Goal: Task Accomplishment & Management: Use online tool/utility

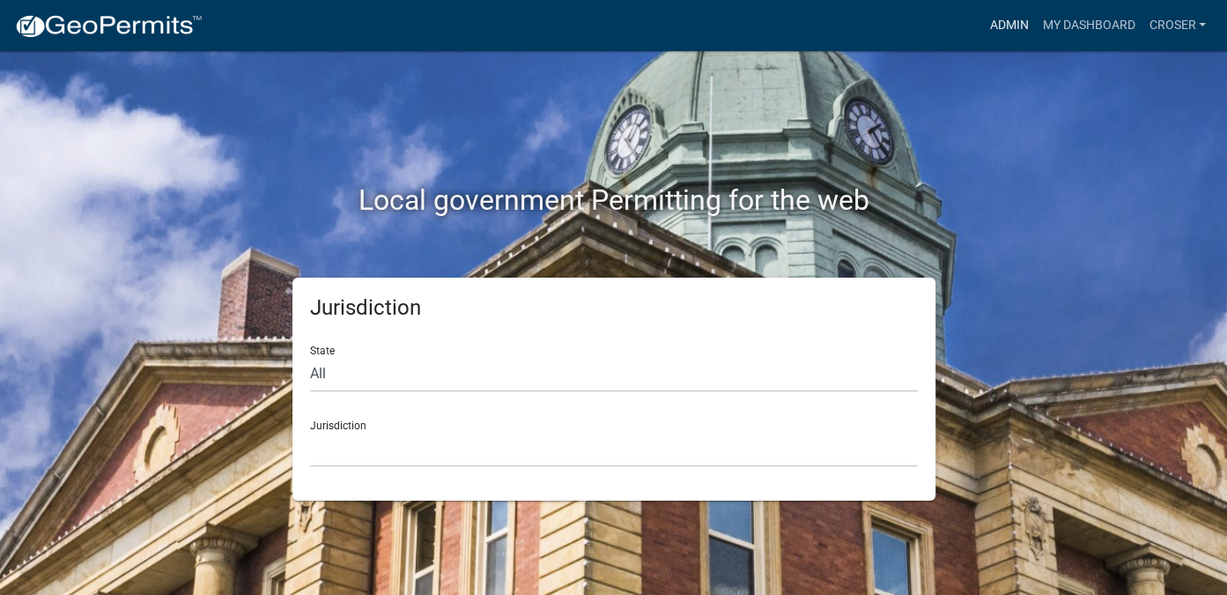
click at [982, 26] on link "Admin" at bounding box center [1008, 25] width 53 height 33
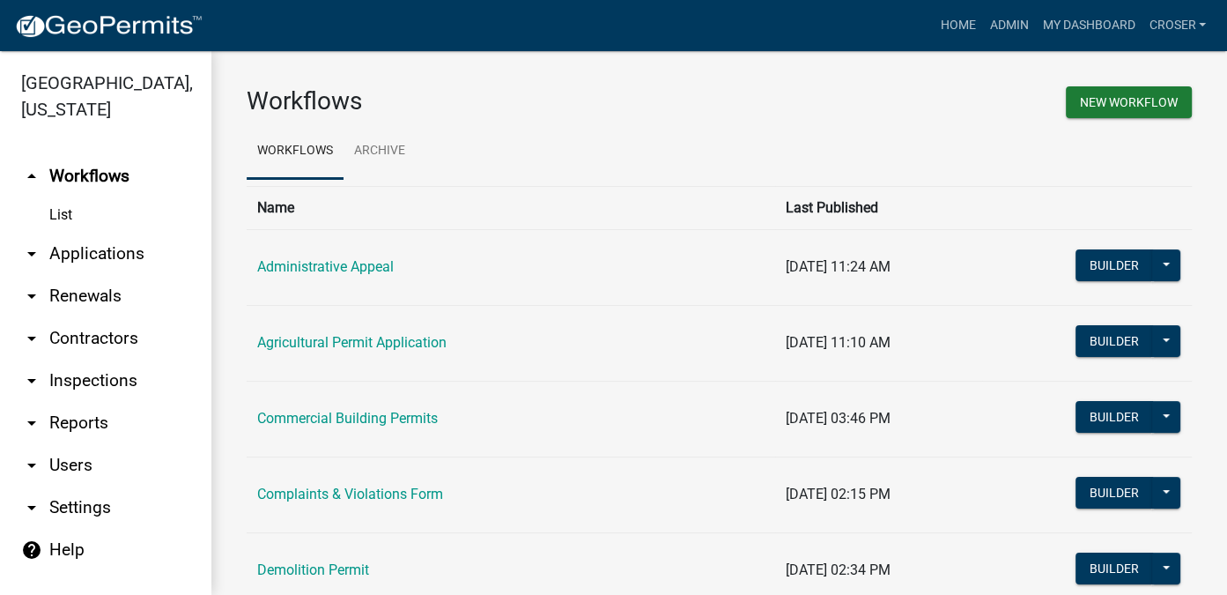
click at [104, 275] on link "arrow_drop_down Applications" at bounding box center [105, 254] width 211 height 42
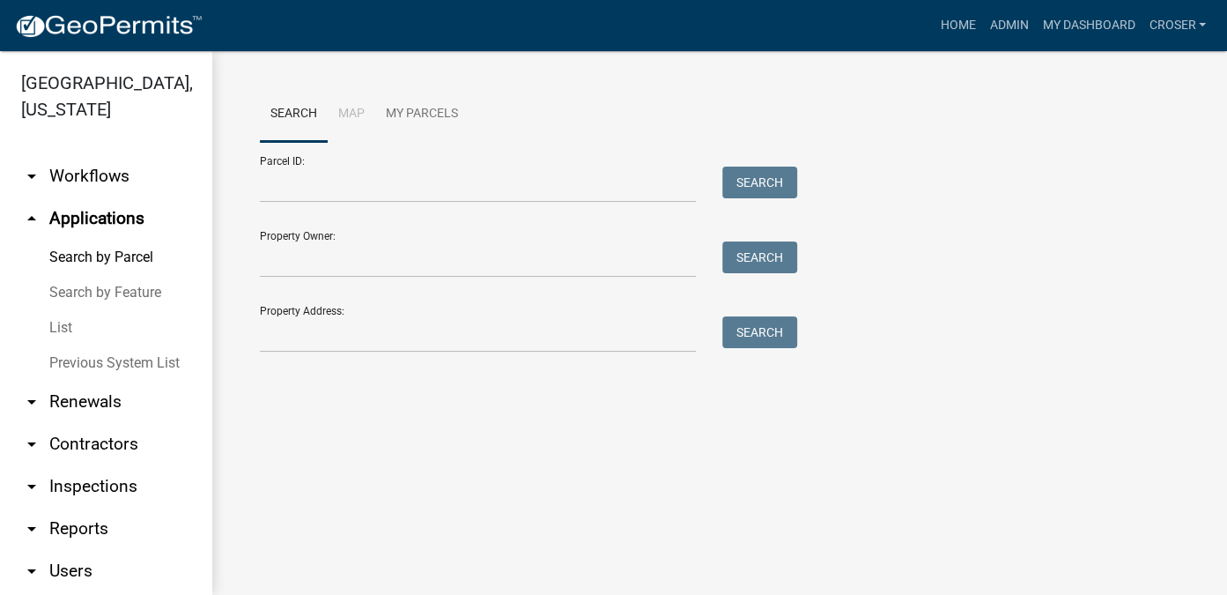
click at [78, 345] on link "List" at bounding box center [105, 327] width 211 height 35
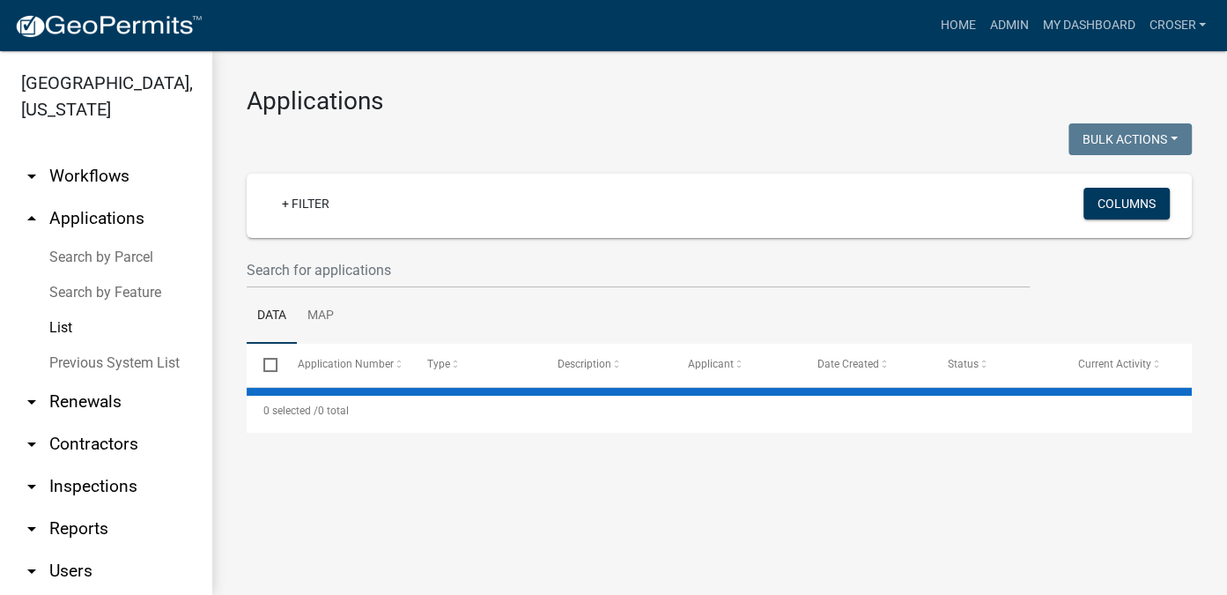
select select "3: 100"
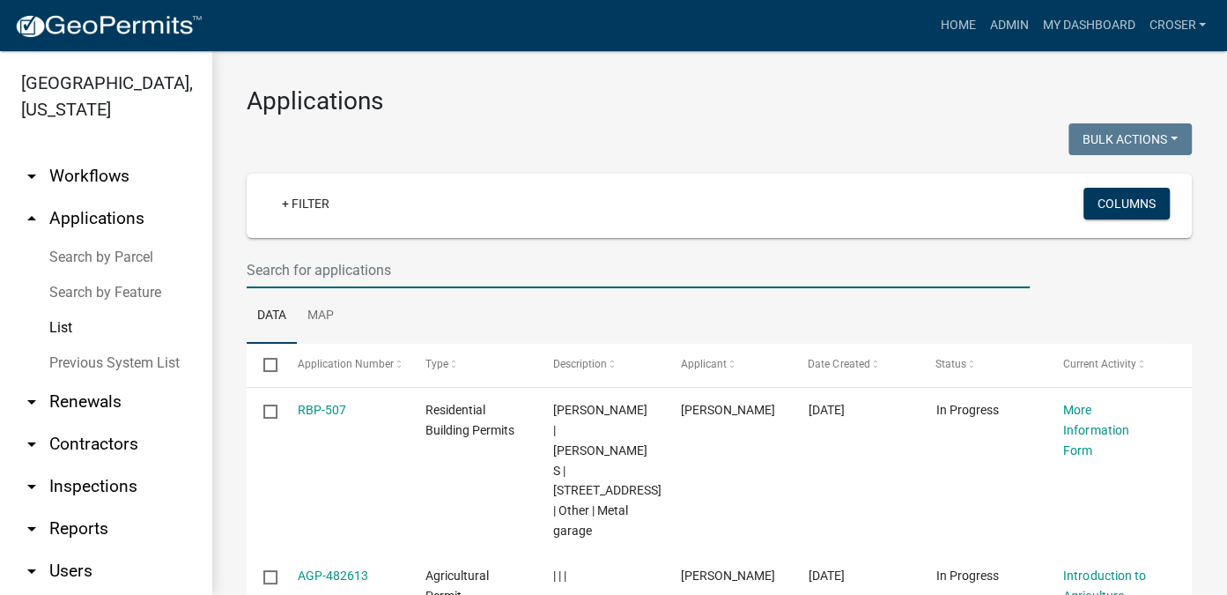
click at [489, 288] on input "text" at bounding box center [638, 270] width 783 height 36
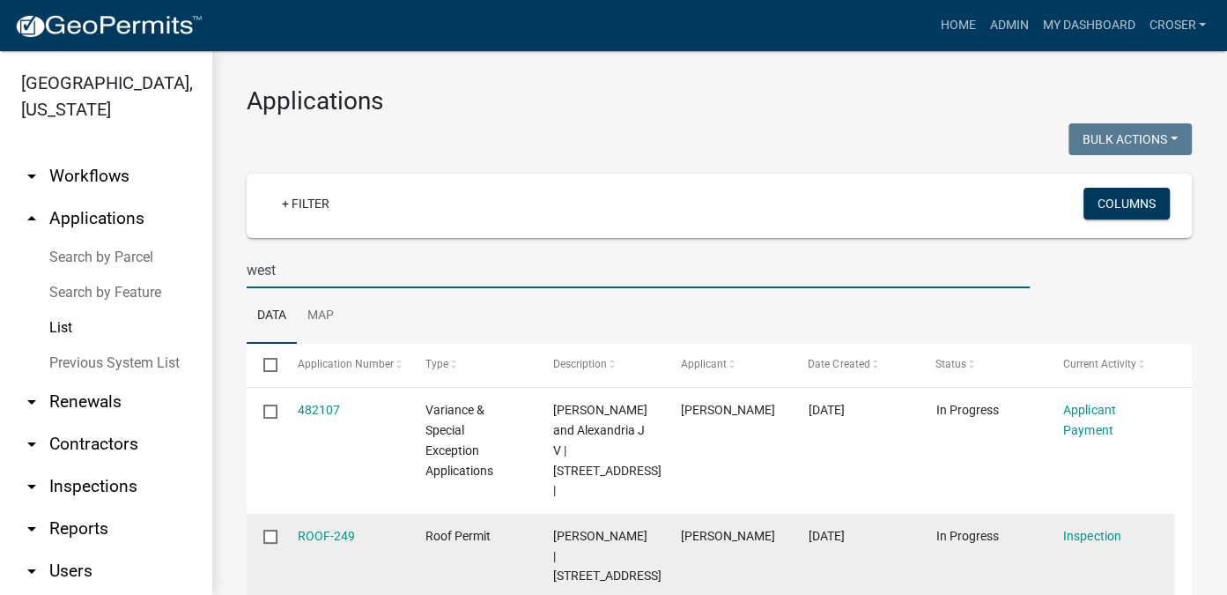
type input "west"
